Goal: Task Accomplishment & Management: Manage account settings

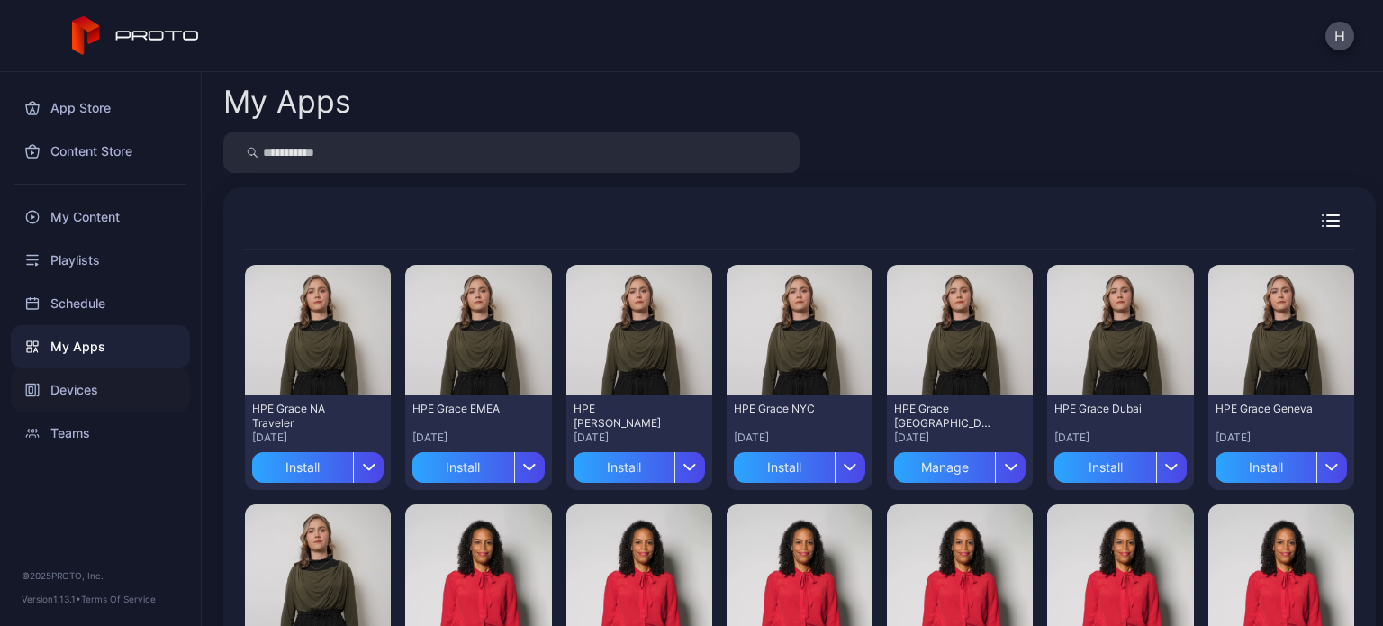
click at [109, 392] on div "Devices" at bounding box center [100, 389] width 179 height 43
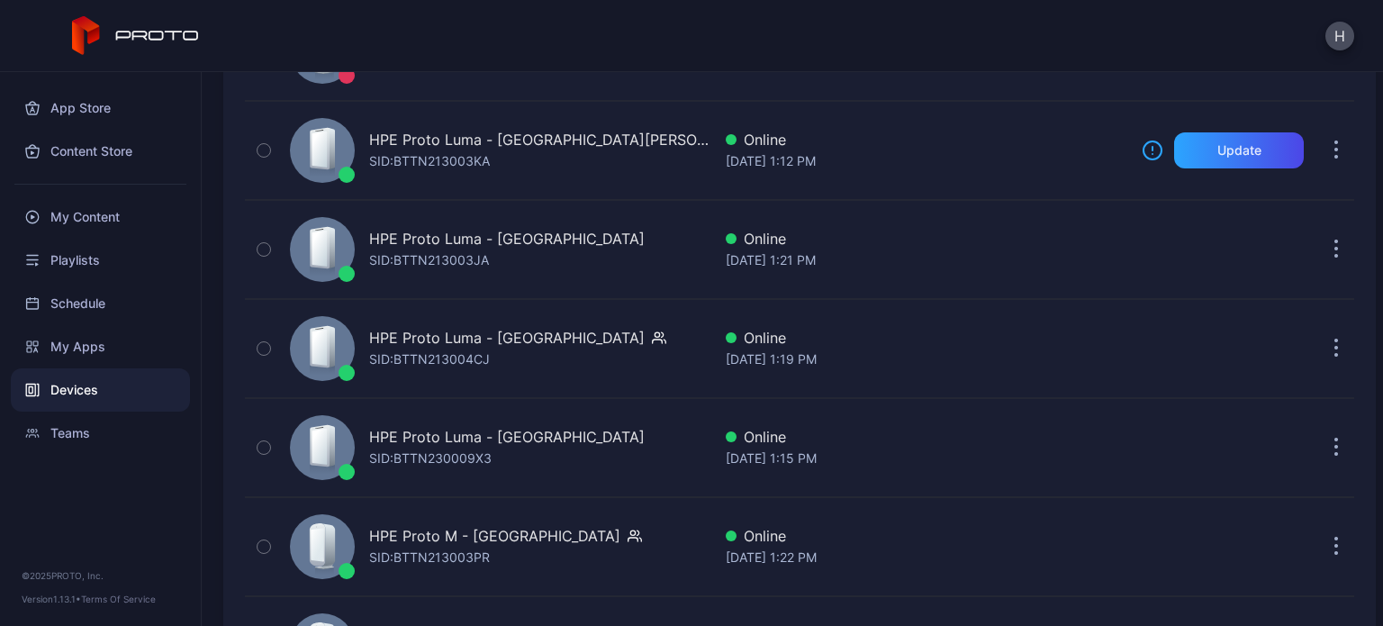
scroll to position [995, 0]
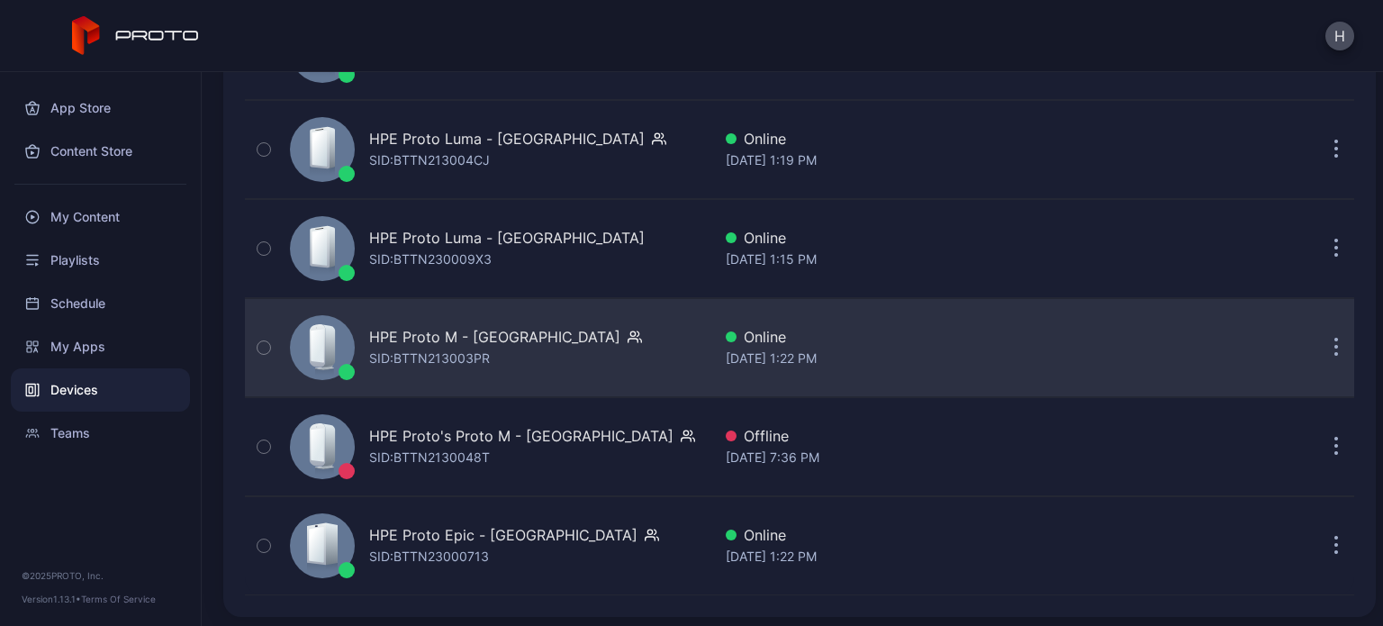
click at [1319, 341] on button "button" at bounding box center [1337, 348] width 36 height 36
click at [929, 367] on div "HPE Proto M - [GEOGRAPHIC_DATA] SID: BTTN213003PR Online [DATE] 1:22 PM" at bounding box center [800, 348] width 1110 height 90
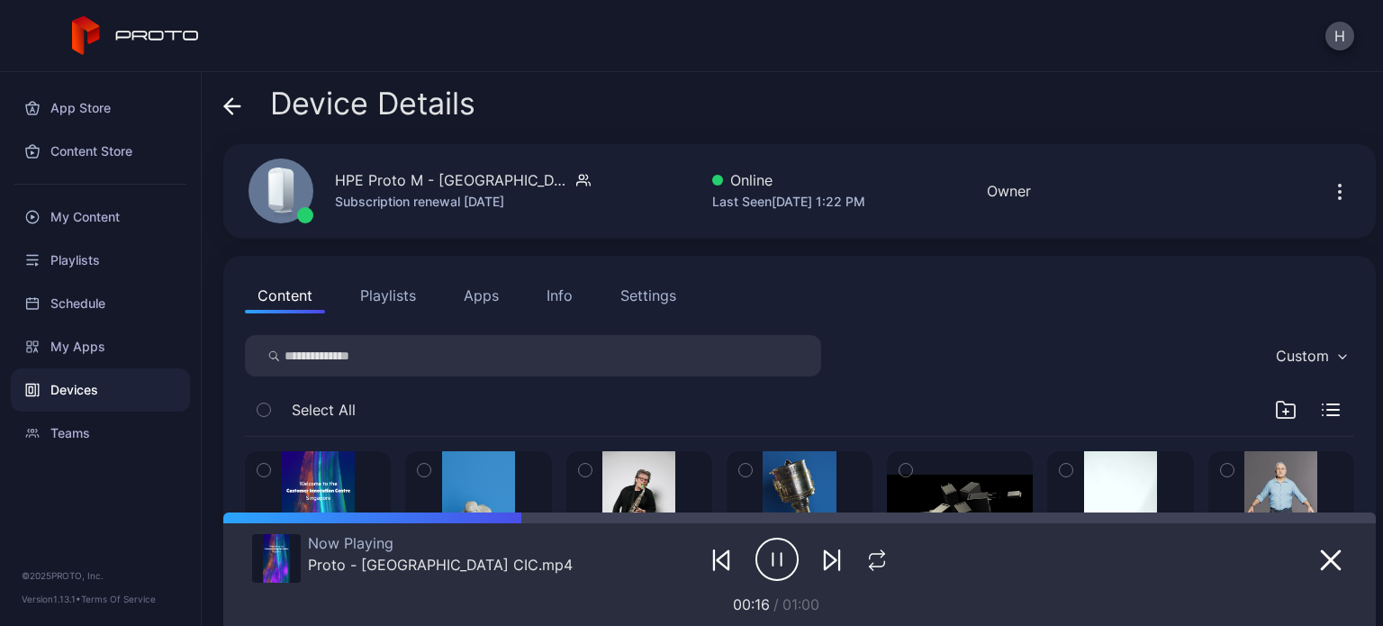
click at [486, 303] on button "Apps" at bounding box center [481, 295] width 60 height 36
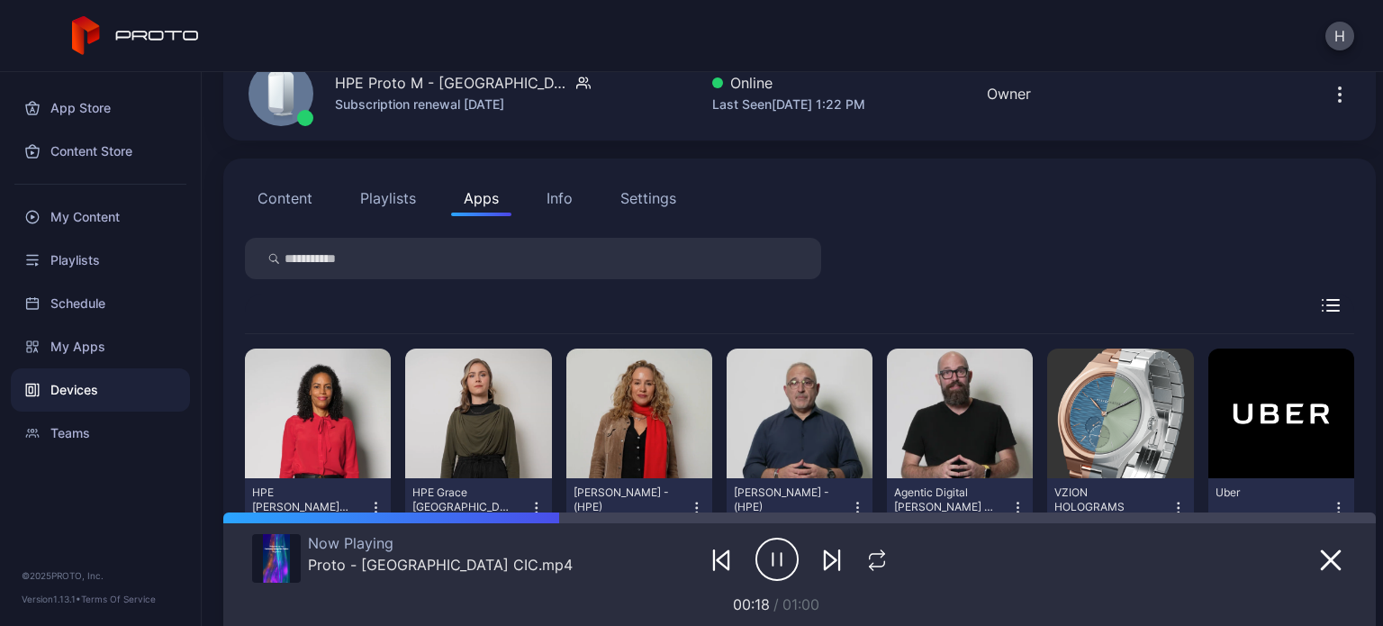
scroll to position [301, 0]
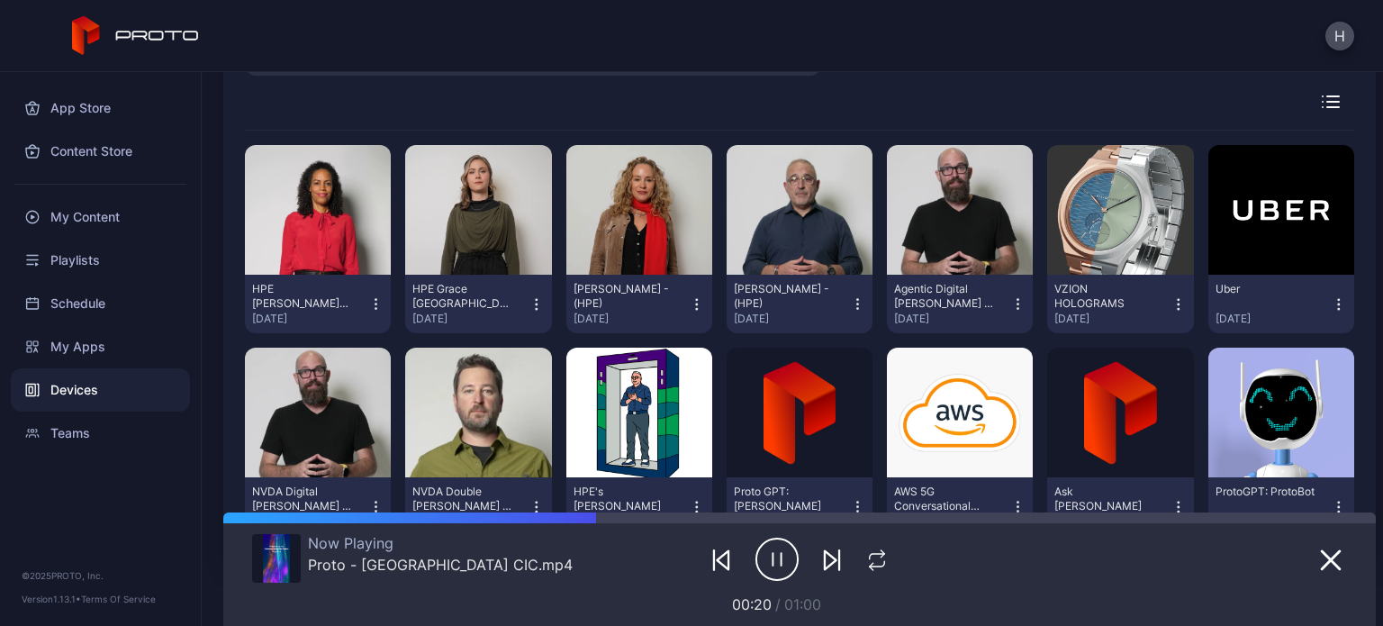
click at [371, 307] on icon "button" at bounding box center [376, 304] width 16 height 18
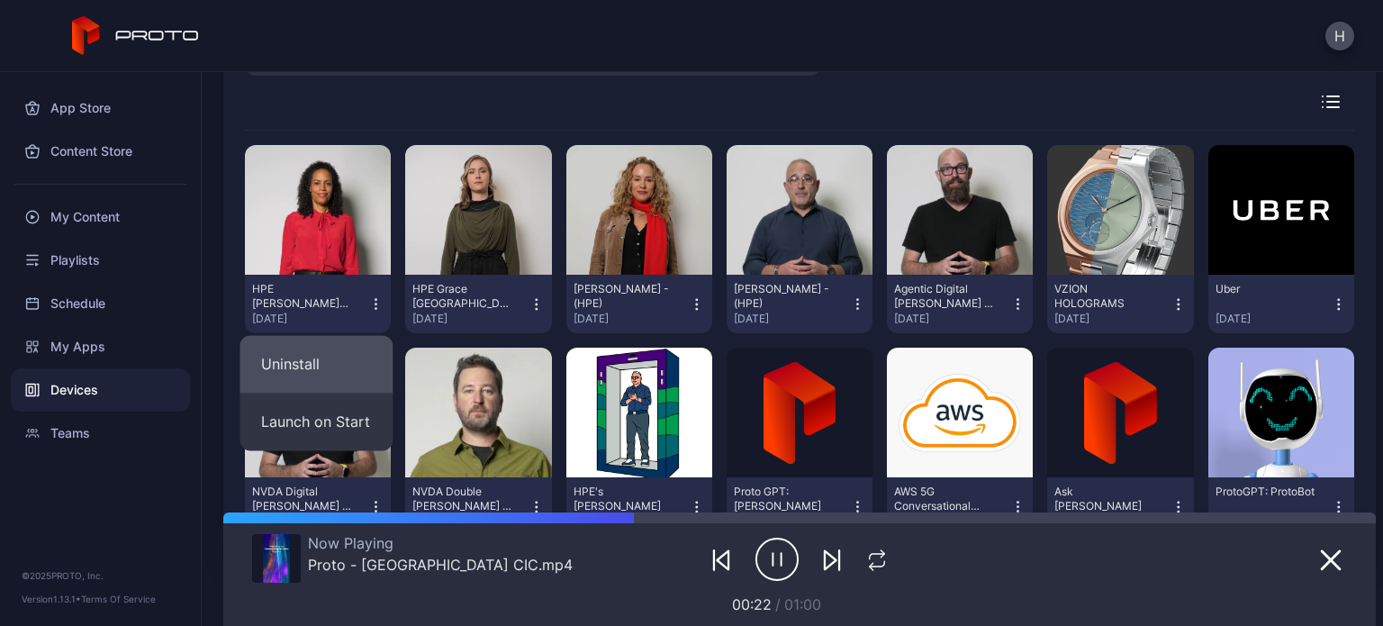
click at [349, 388] on button "Uninstall" at bounding box center [316, 364] width 153 height 58
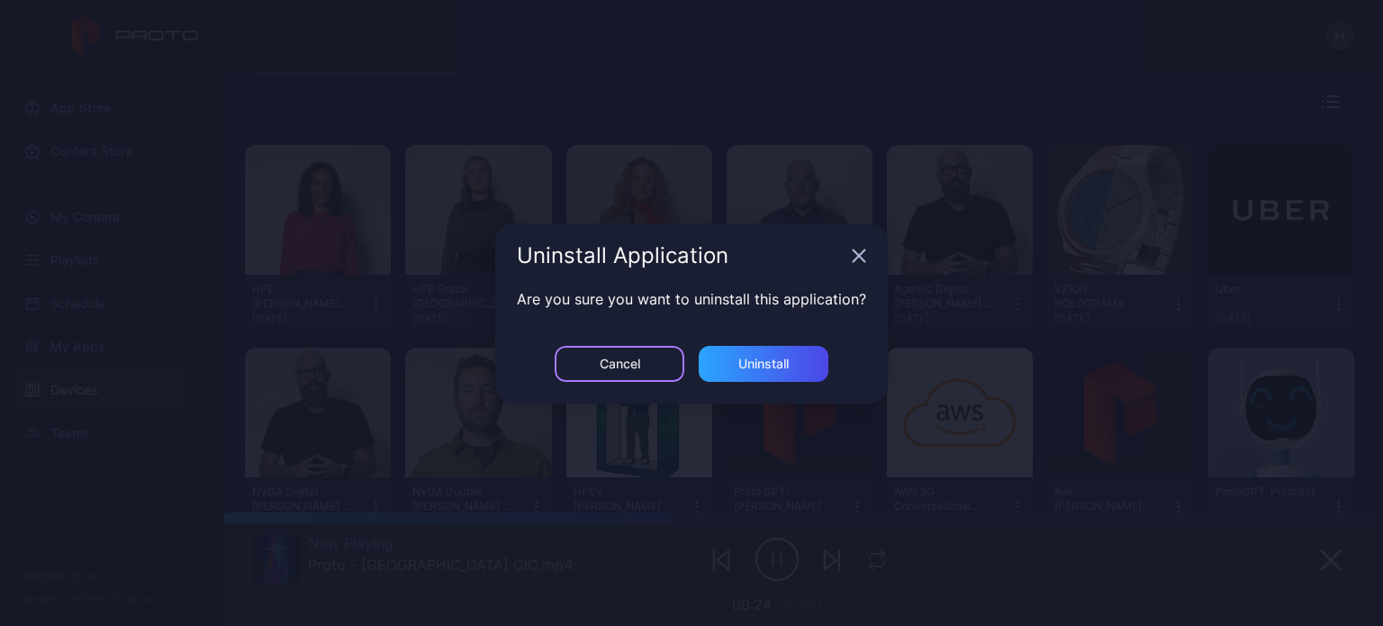
click at [594, 356] on div "Cancel" at bounding box center [620, 364] width 130 height 36
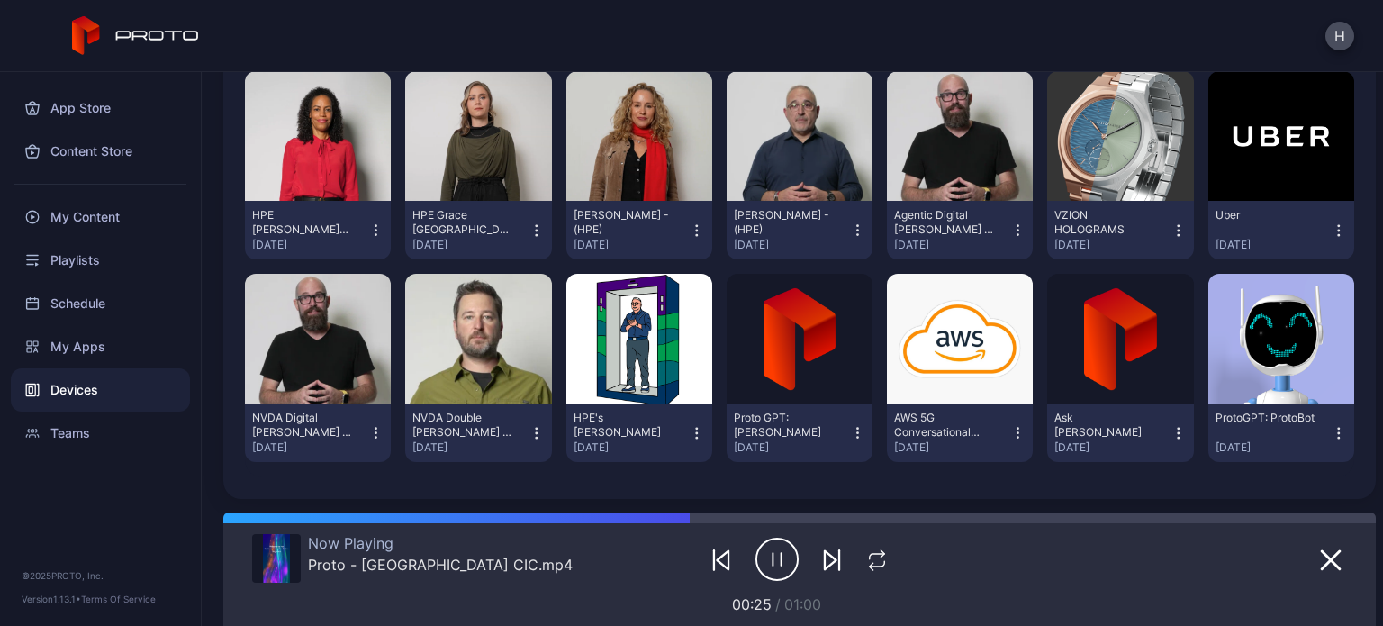
scroll to position [375, 0]
click at [529, 230] on icon "button" at bounding box center [537, 231] width 16 height 18
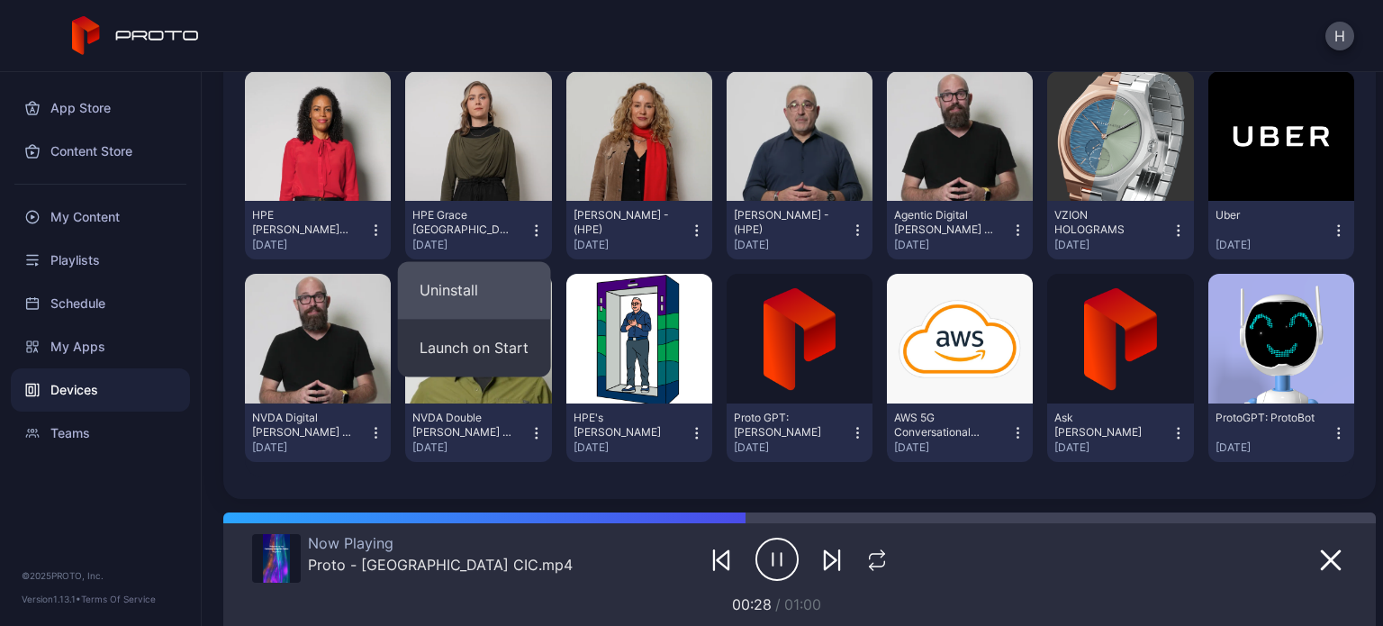
click at [529, 280] on button "Uninstall" at bounding box center [474, 290] width 153 height 58
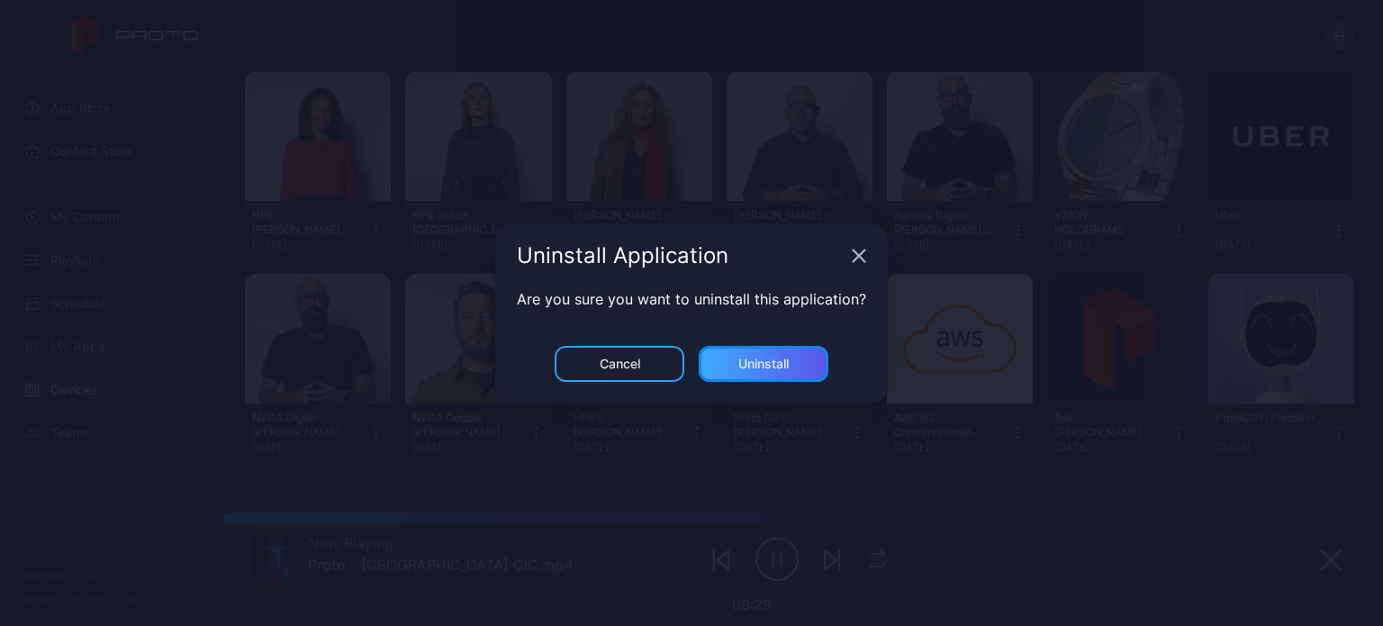
click at [775, 359] on div "Uninstall" at bounding box center [764, 364] width 50 height 14
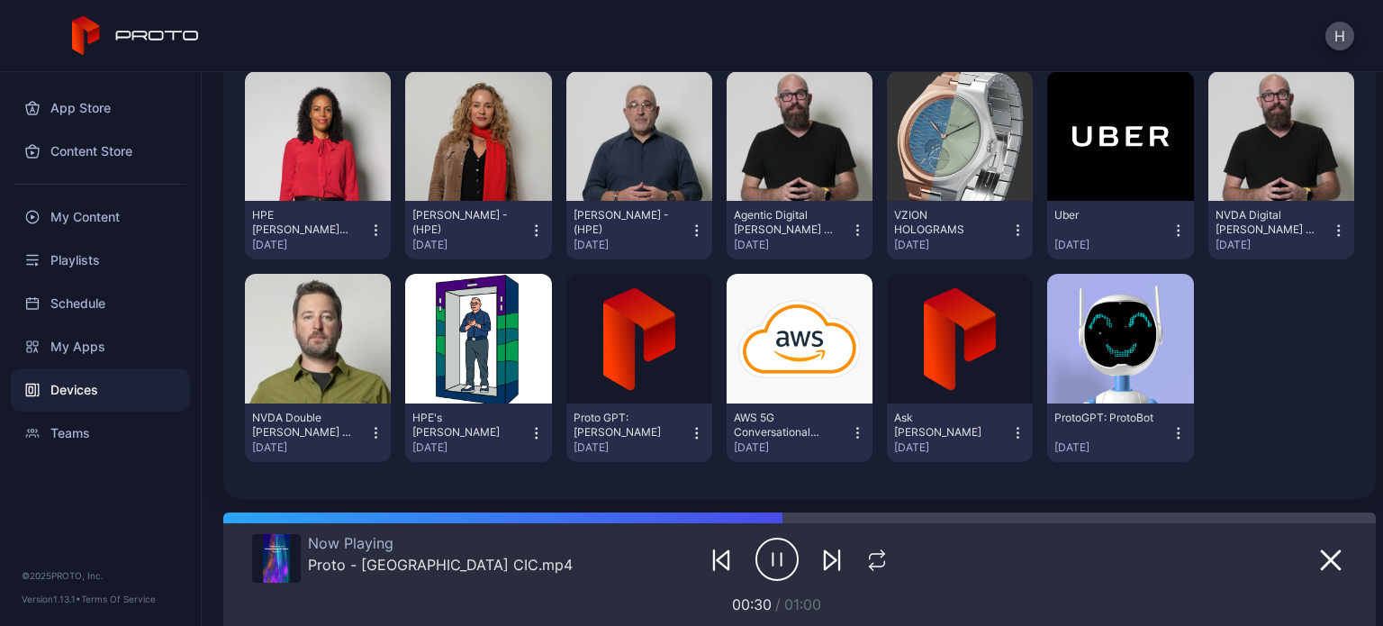
click at [371, 217] on button "HPE [PERSON_NAME] [GEOGRAPHIC_DATA] [DATE]" at bounding box center [318, 230] width 132 height 44
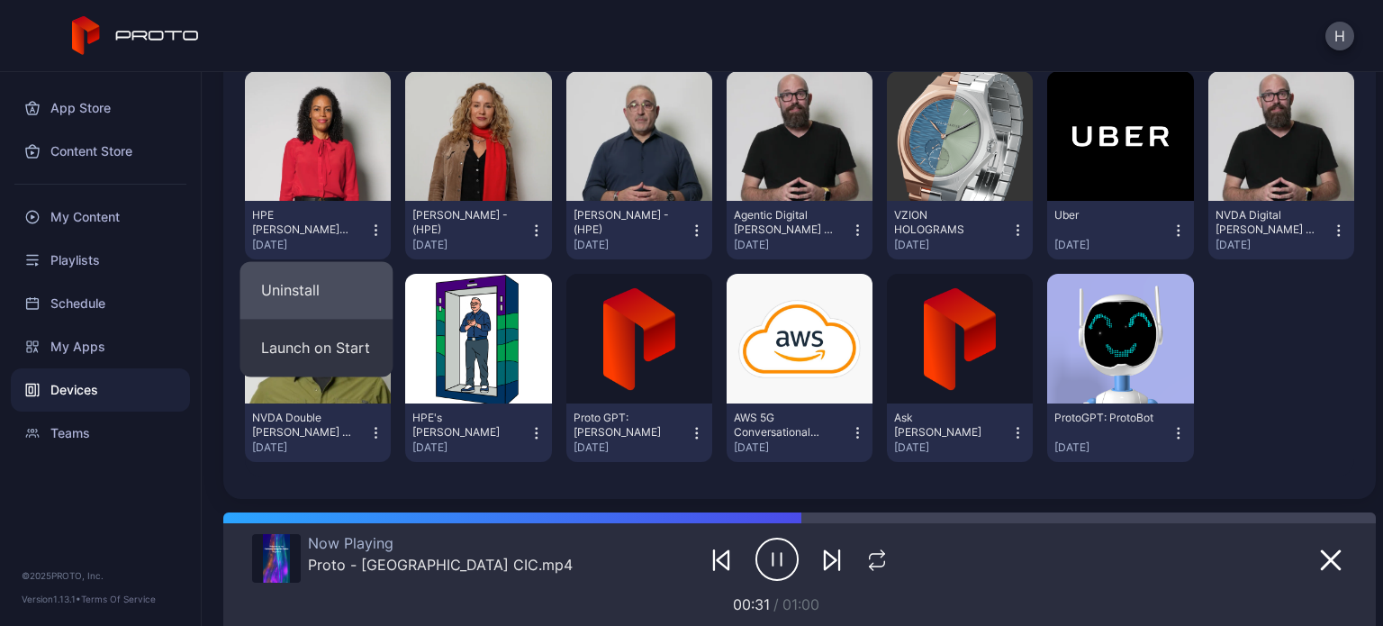
click at [355, 283] on button "Uninstall" at bounding box center [316, 290] width 153 height 58
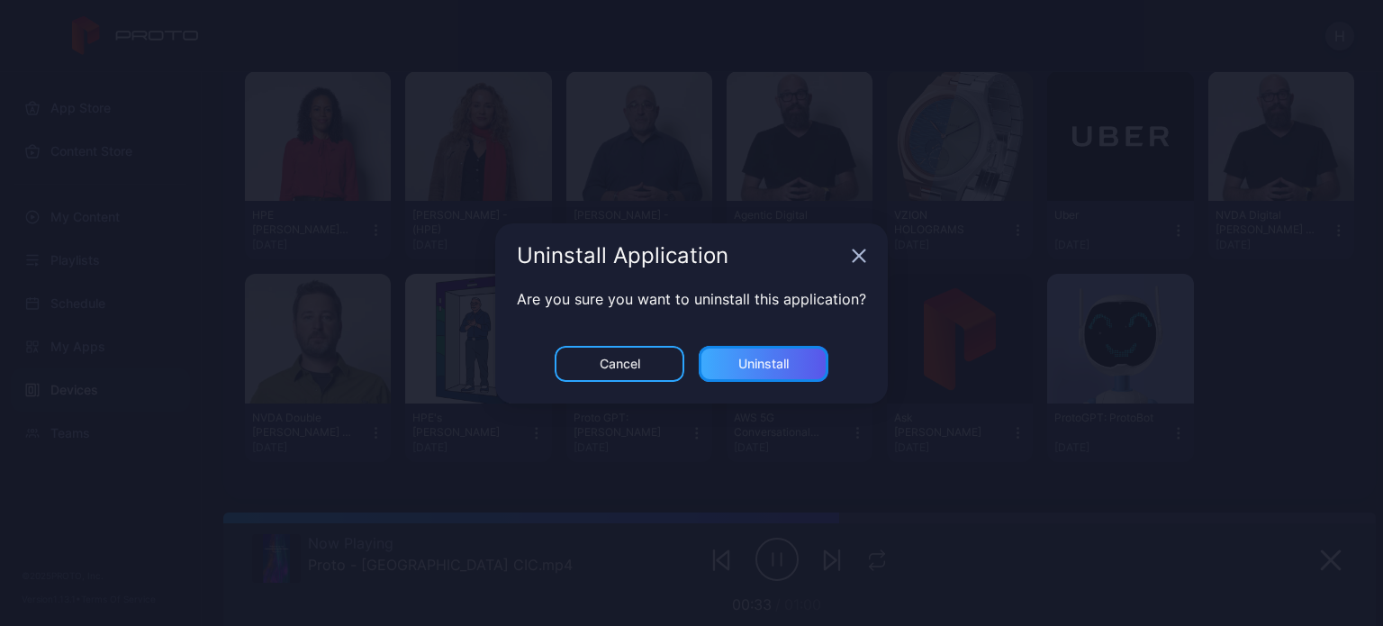
click at [770, 353] on div "Uninstall" at bounding box center [764, 364] width 130 height 36
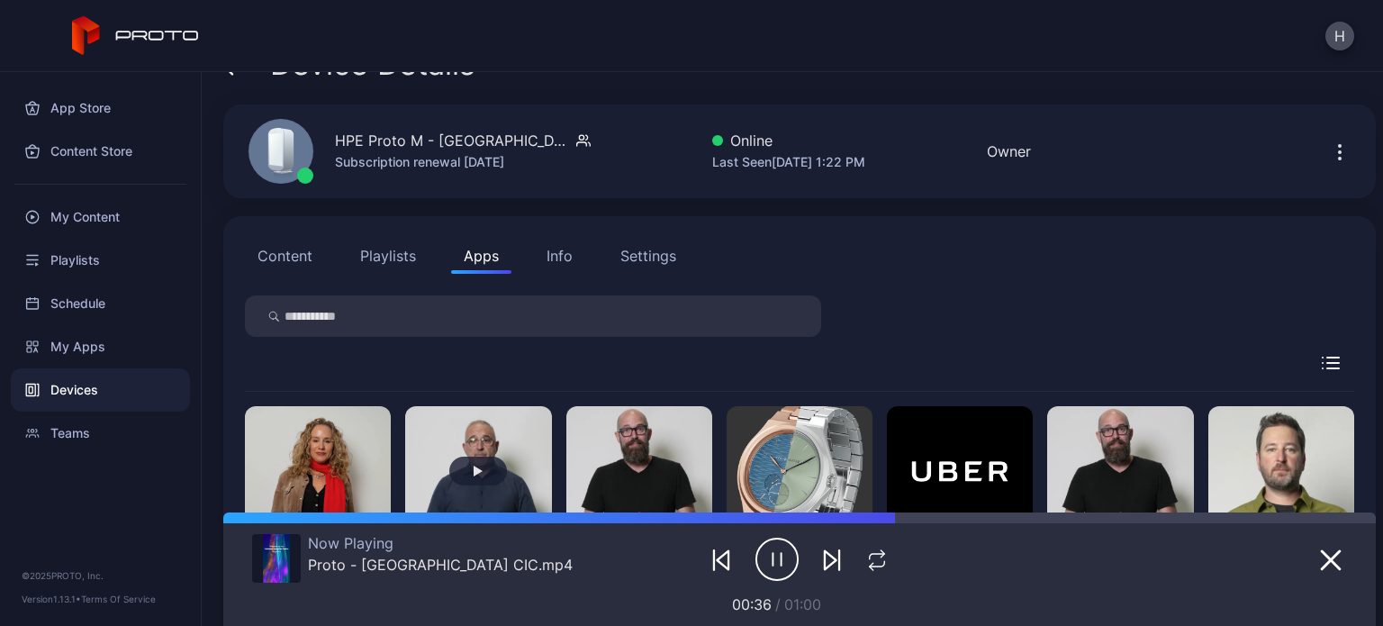
scroll to position [0, 0]
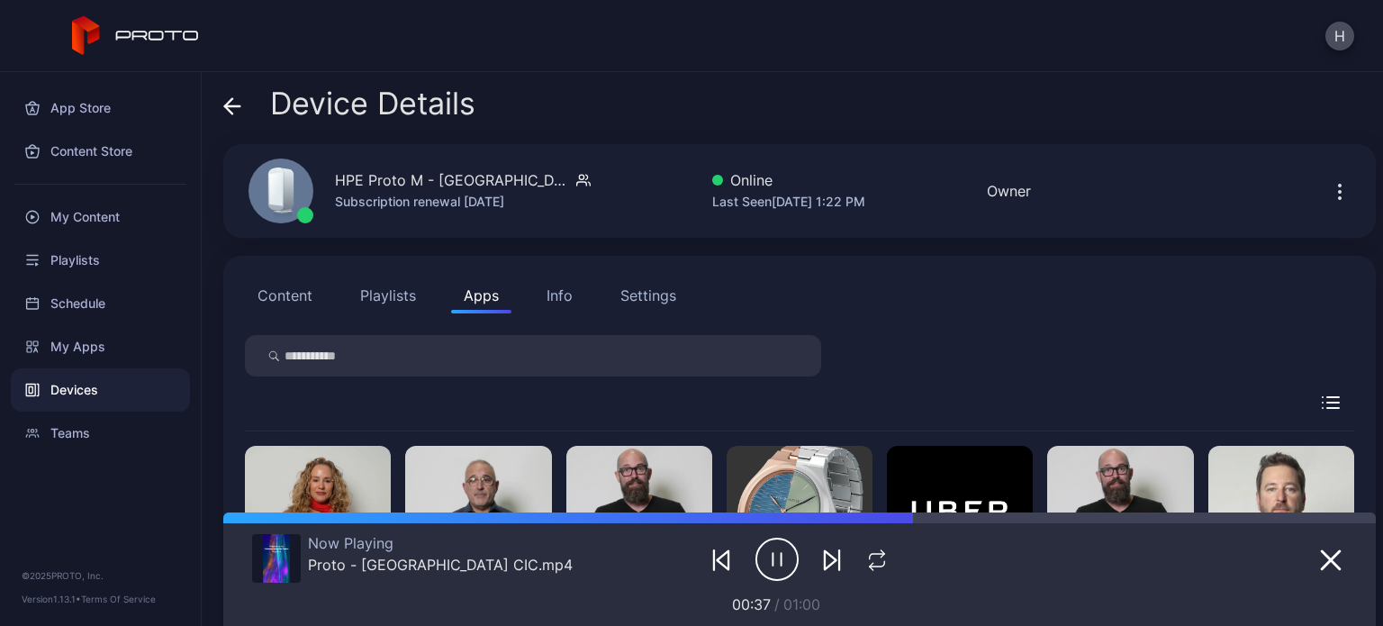
click at [283, 290] on button "Content" at bounding box center [285, 295] width 80 height 36
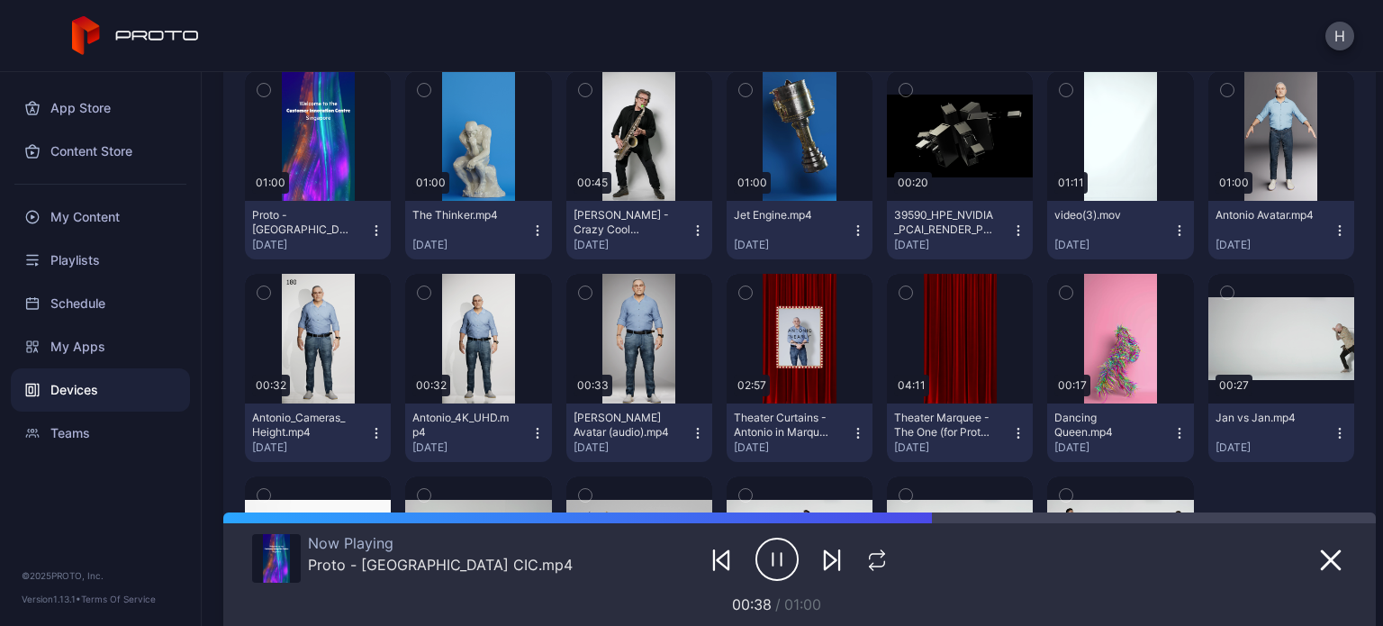
scroll to position [382, 0]
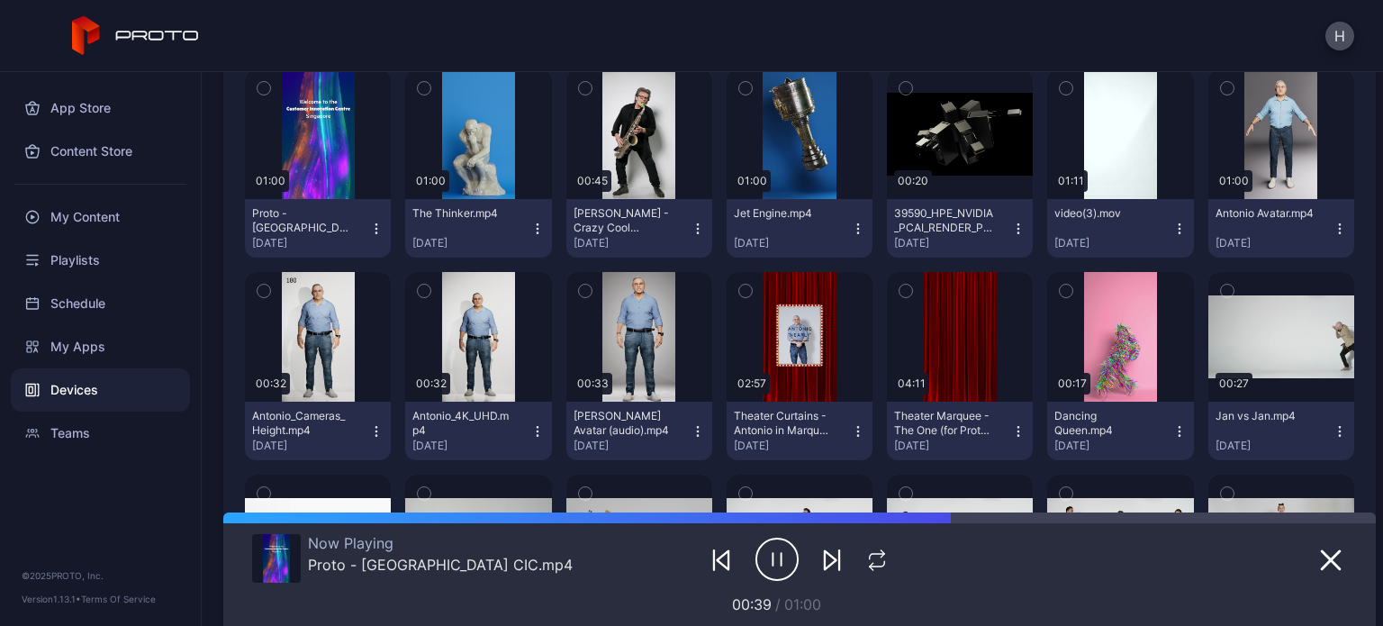
click at [371, 231] on icon "button" at bounding box center [376, 229] width 14 height 14
